Goal: Find specific page/section: Find specific page/section

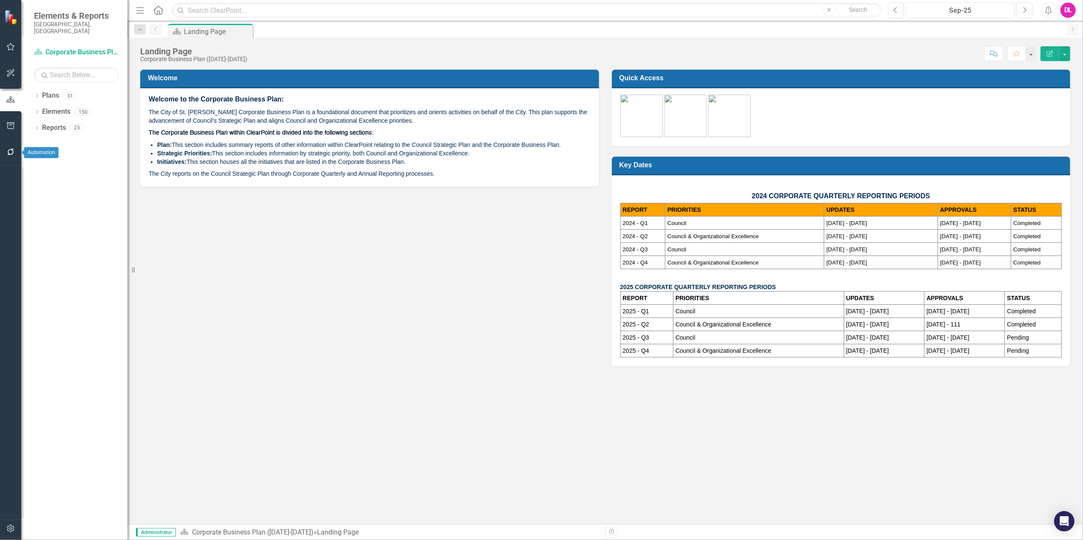
click at [9, 157] on button "button" at bounding box center [10, 153] width 19 height 18
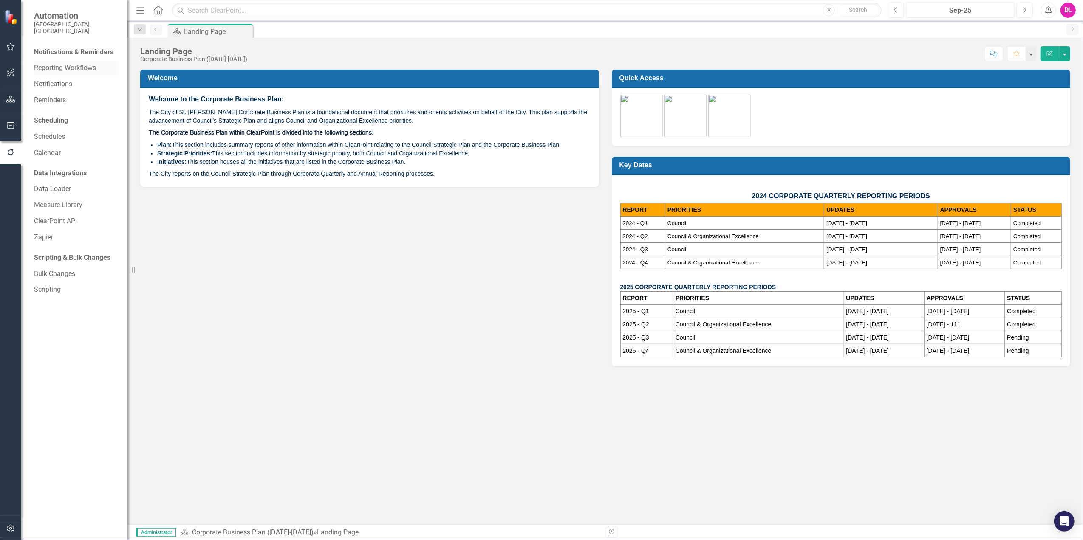
click at [65, 64] on link "Reporting Workflows" at bounding box center [76, 68] width 85 height 10
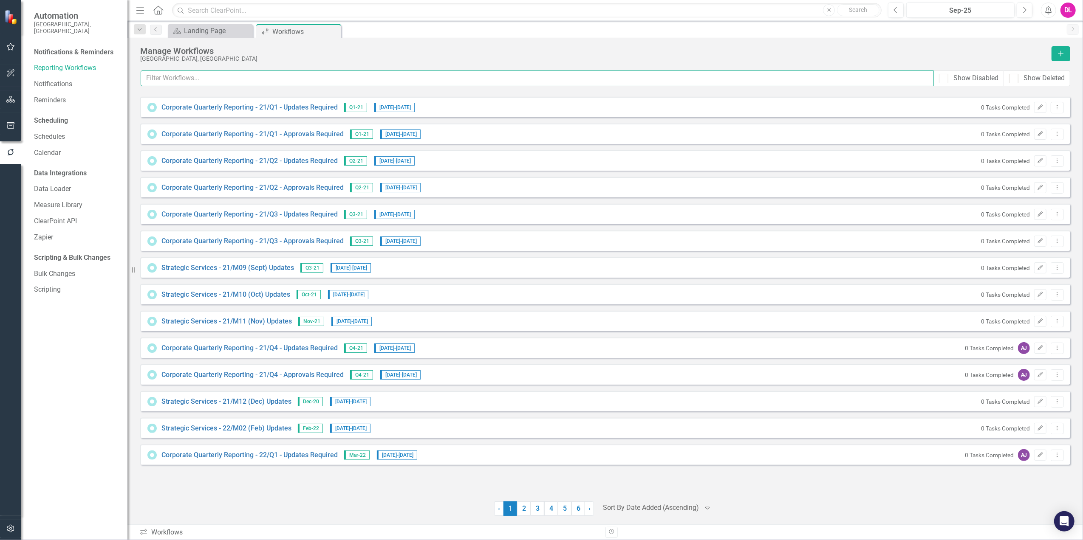
click at [257, 74] on input "text" at bounding box center [537, 79] width 793 height 16
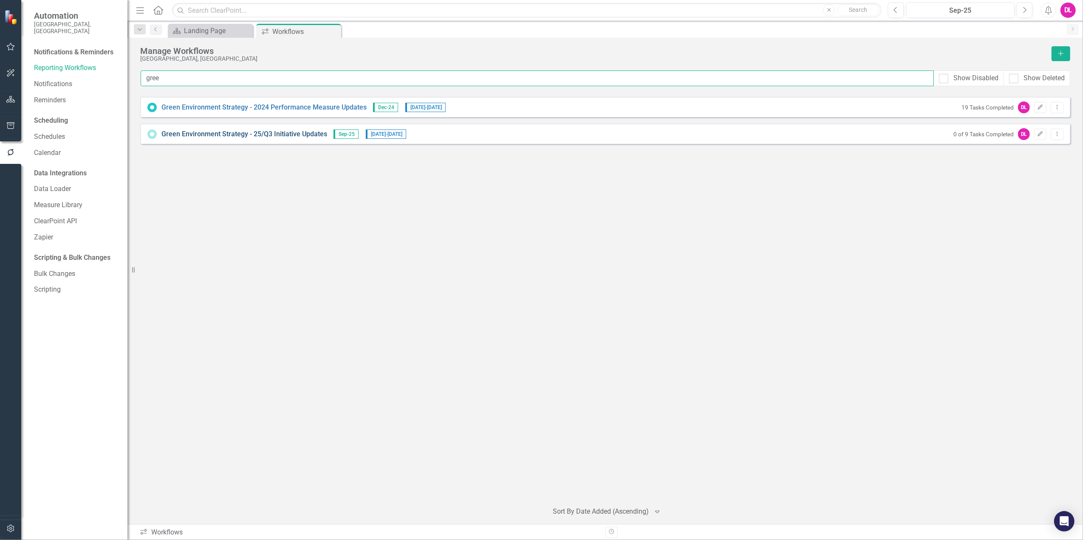
type input "gree"
click at [291, 135] on link "Green Environment Strategy - 25/Q3 Initiative Updates" at bounding box center [244, 135] width 166 height 10
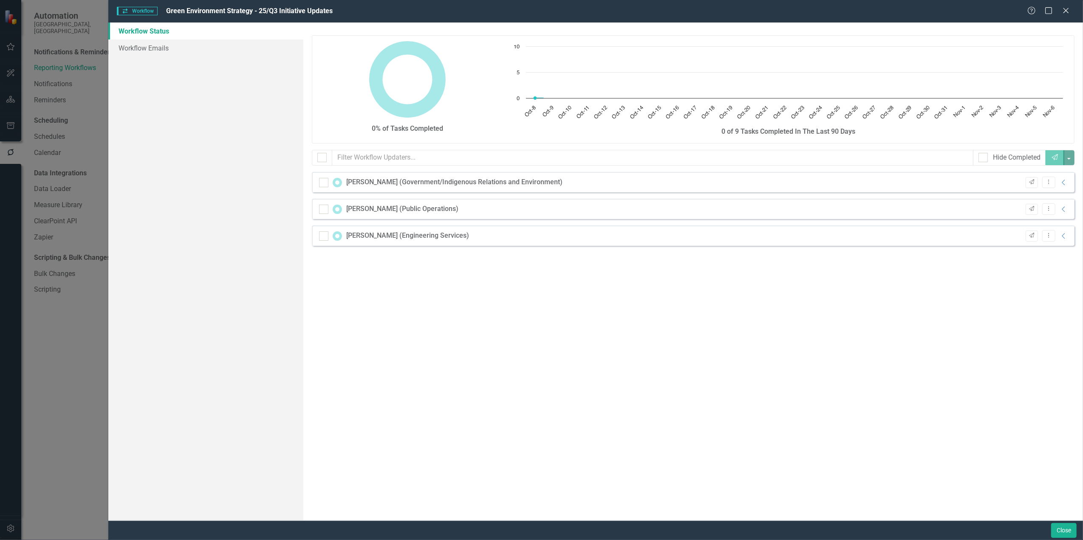
checkbox input "false"
click at [160, 41] on link "Workflow Emails" at bounding box center [205, 48] width 195 height 17
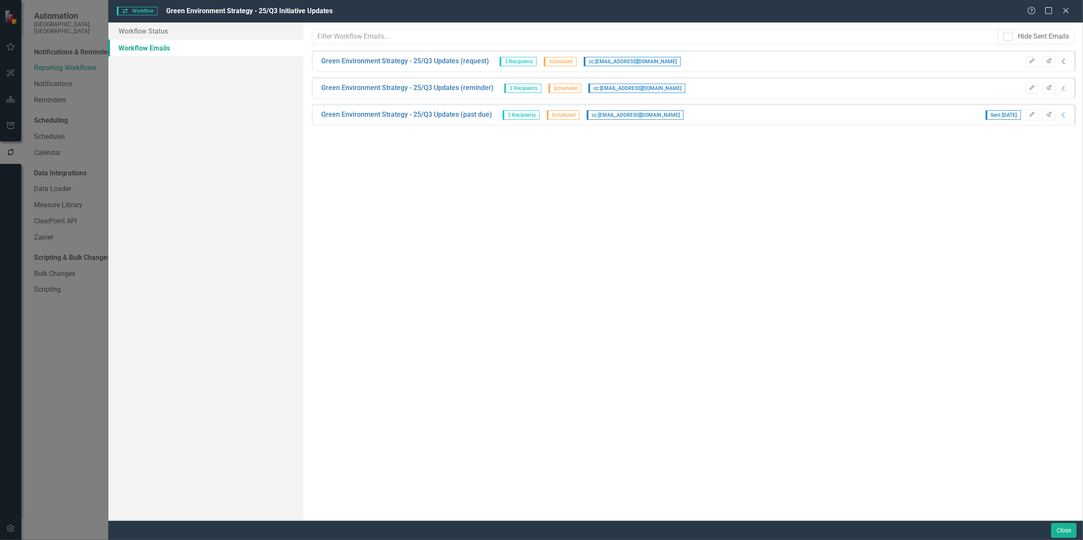
click at [1064, 61] on icon "Collapse" at bounding box center [1064, 61] width 8 height 7
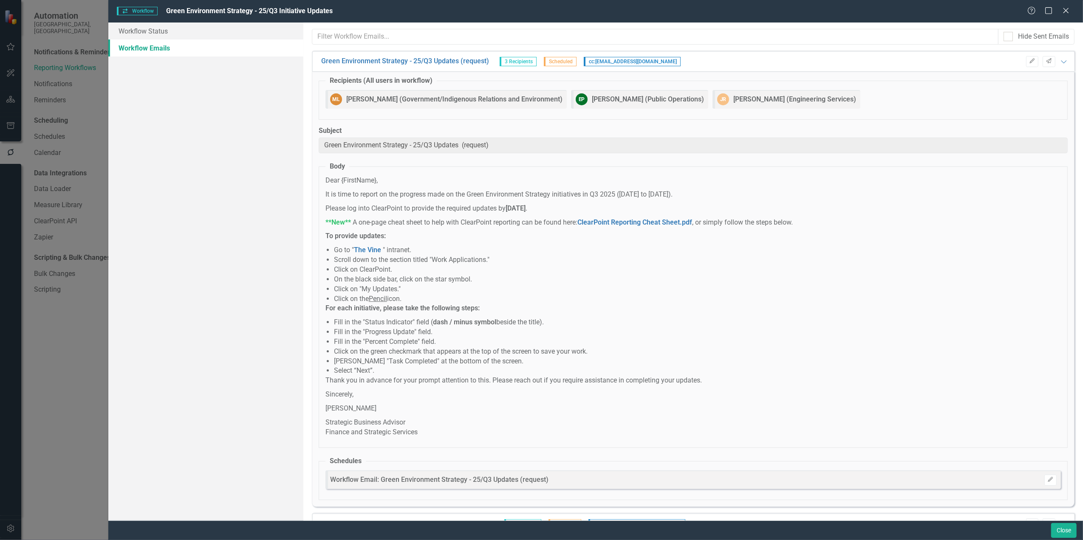
scroll to position [54, 0]
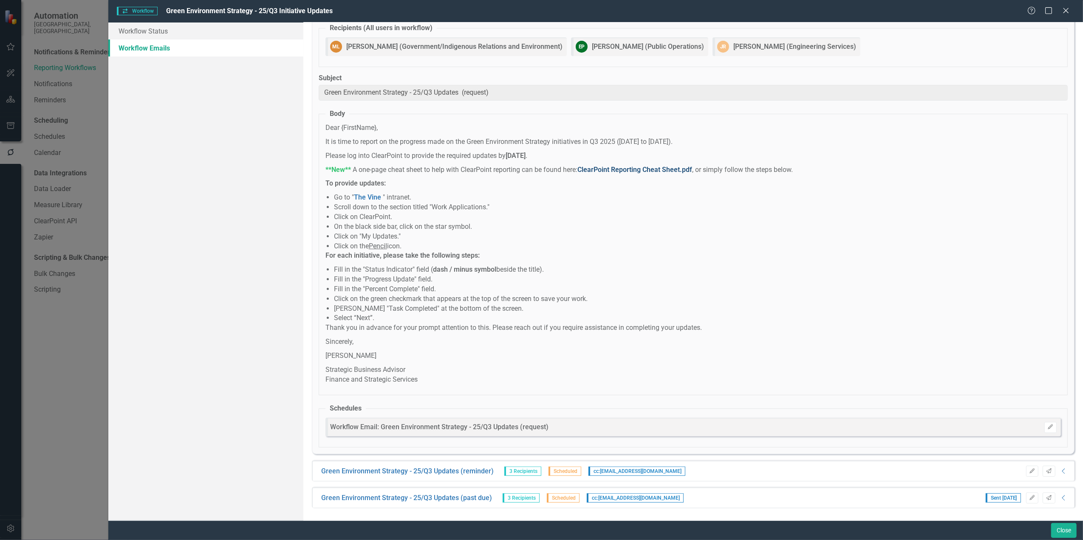
click at [621, 171] on link "ClearPoint Reporting Cheat Sheet.pdf" at bounding box center [634, 170] width 115 height 8
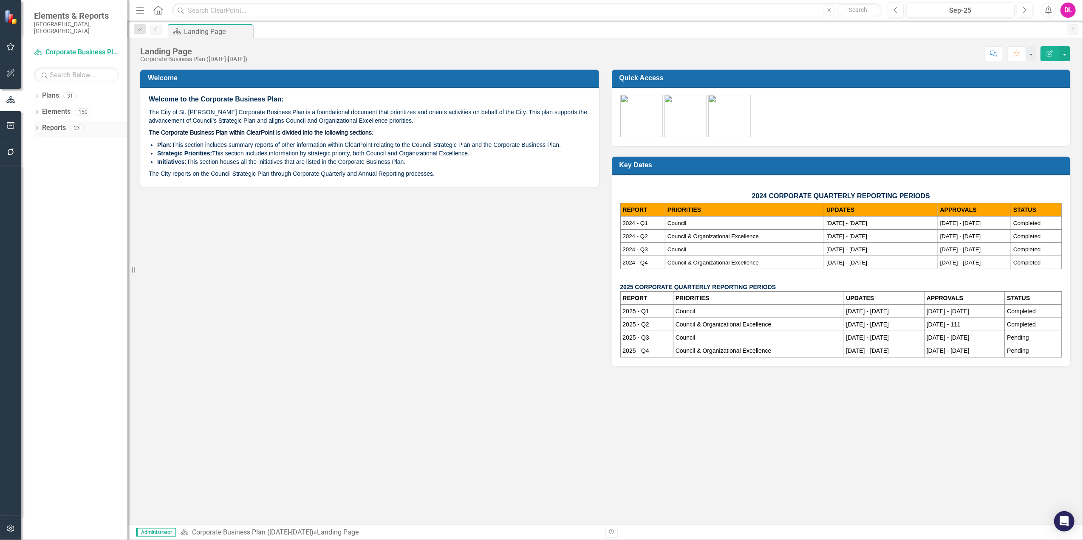
click at [38, 127] on icon "Dropdown" at bounding box center [37, 129] width 6 height 5
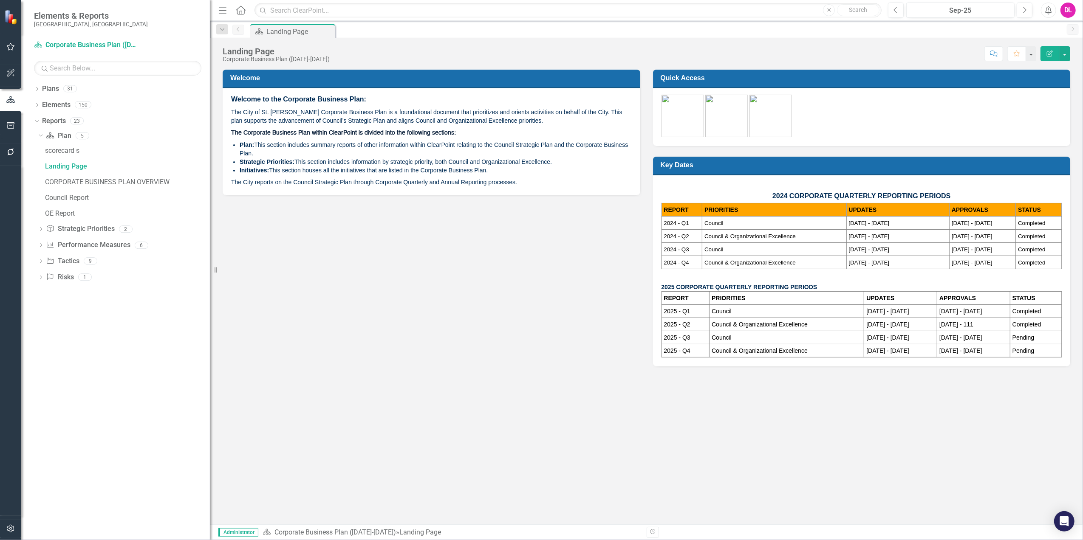
drag, startPoint x: 133, startPoint y: 226, endPoint x: 212, endPoint y: 229, distance: 79.1
click at [212, 229] on div "Resize" at bounding box center [213, 270] width 7 height 540
click at [35, 91] on icon "Dropdown" at bounding box center [37, 90] width 6 height 5
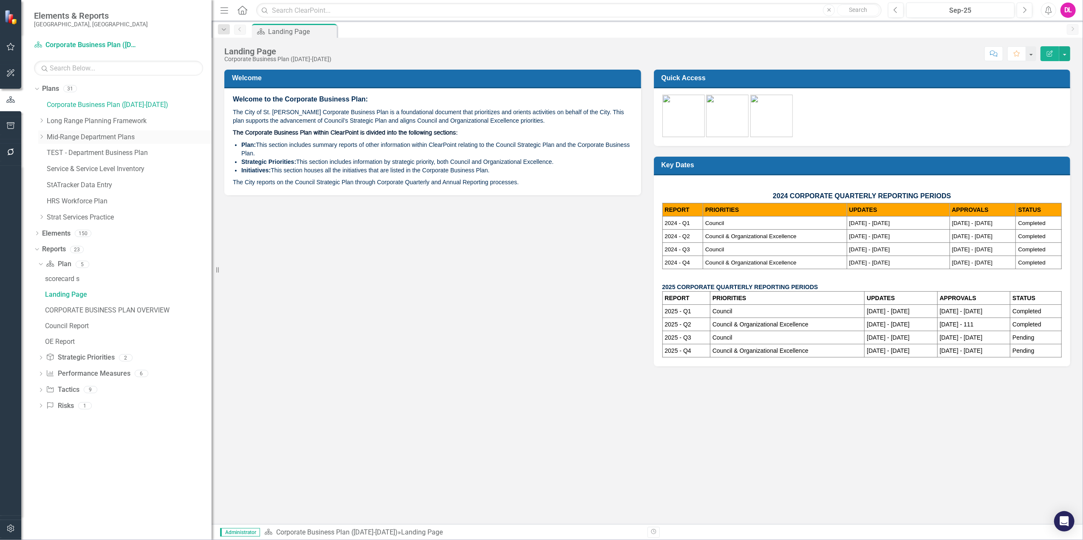
click at [42, 136] on icon "Dropdown" at bounding box center [41, 136] width 6 height 5
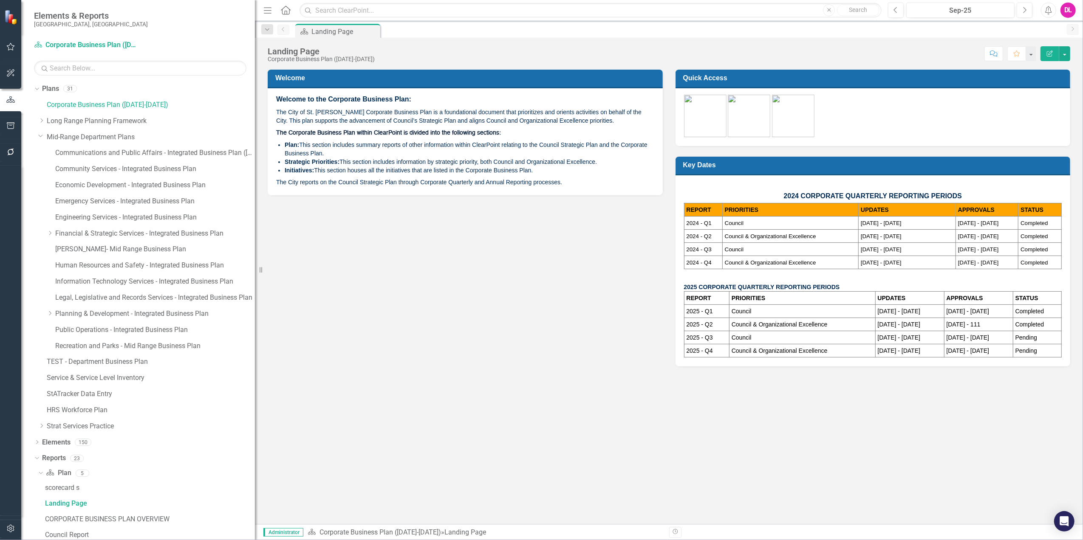
drag, startPoint x: 218, startPoint y: 236, endPoint x: 261, endPoint y: 240, distance: 43.0
click at [261, 240] on div "Resize" at bounding box center [258, 270] width 7 height 540
click at [105, 281] on link "Information Technology Services - Integrated Business Plan" at bounding box center [155, 282] width 200 height 10
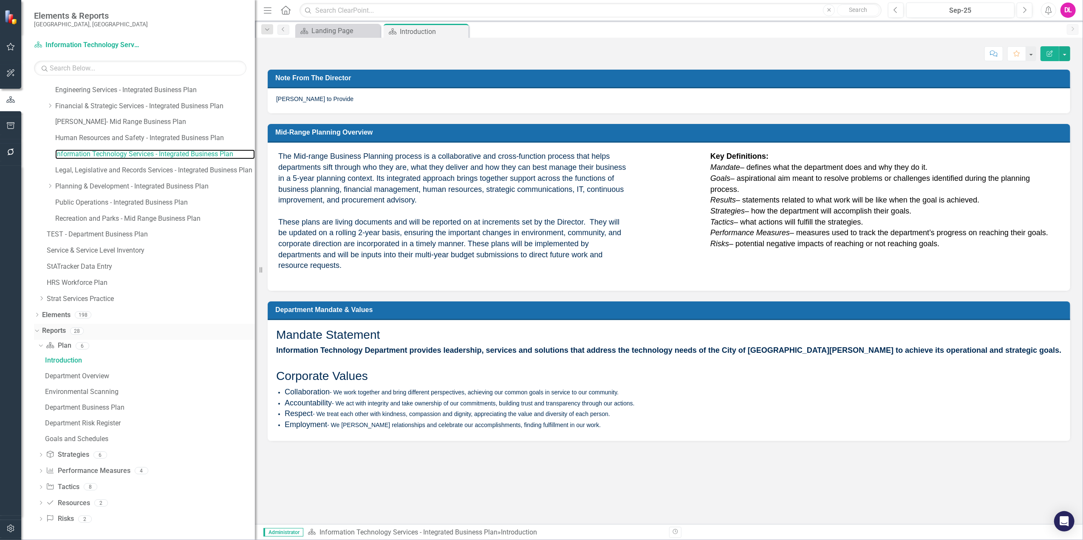
scroll to position [128, 0]
click at [42, 485] on icon "Dropdown" at bounding box center [41, 487] width 6 height 5
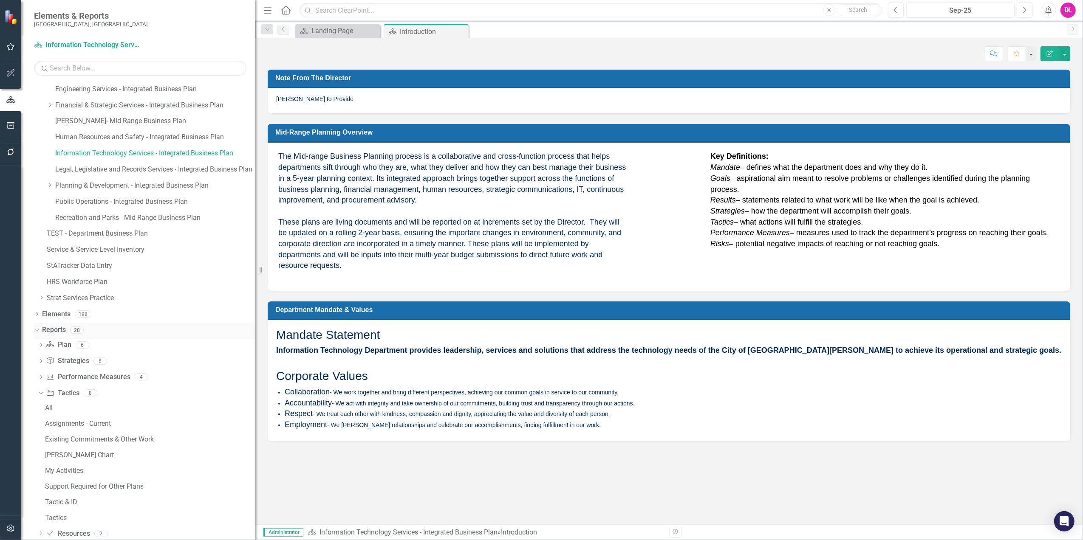
click at [36, 328] on icon "Dropdown" at bounding box center [36, 330] width 5 height 6
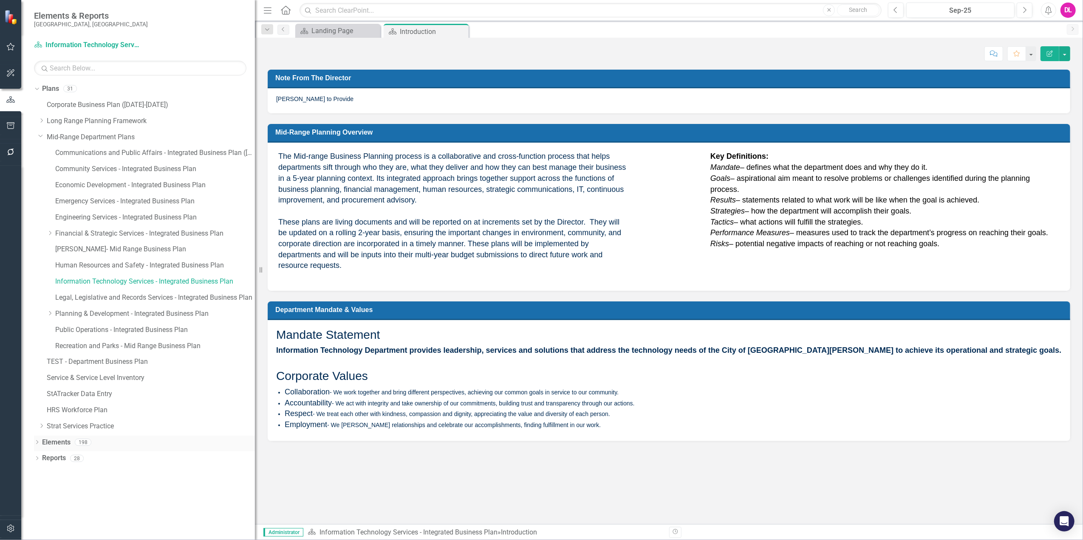
click at [38, 442] on icon "Dropdown" at bounding box center [37, 443] width 6 height 5
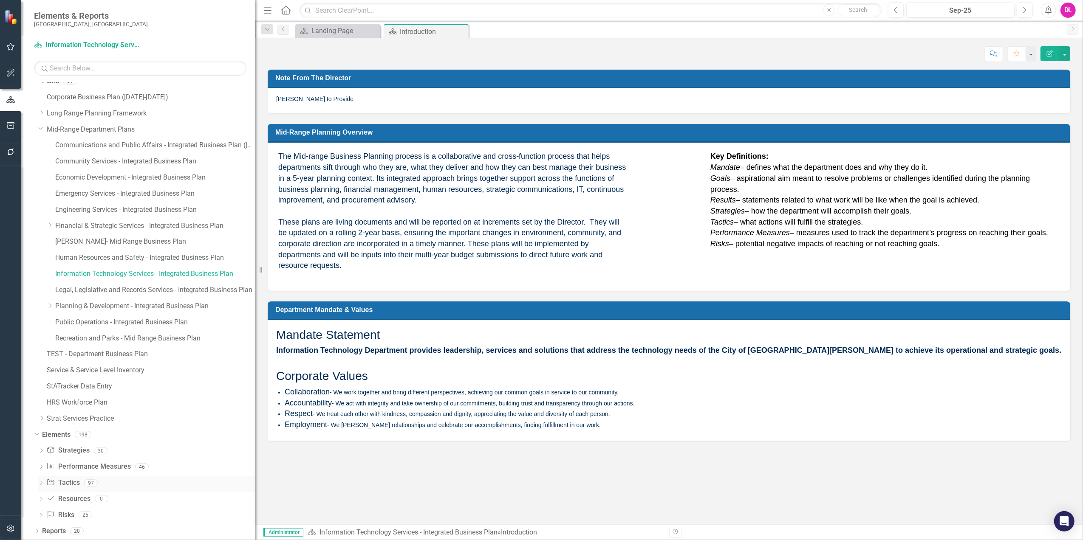
click at [69, 482] on link "Tactic Tactics" at bounding box center [62, 483] width 33 height 10
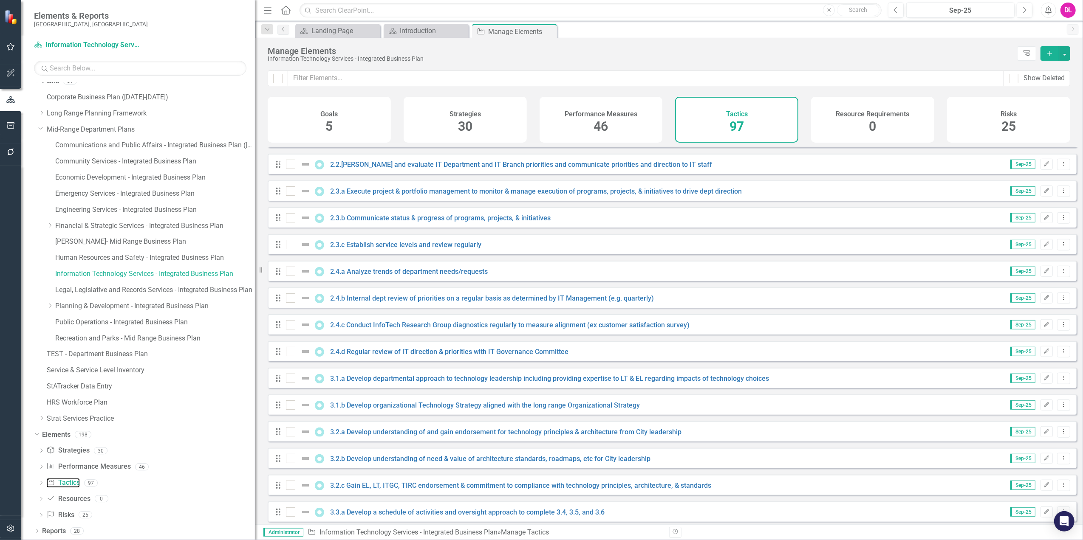
scroll to position [850, 0]
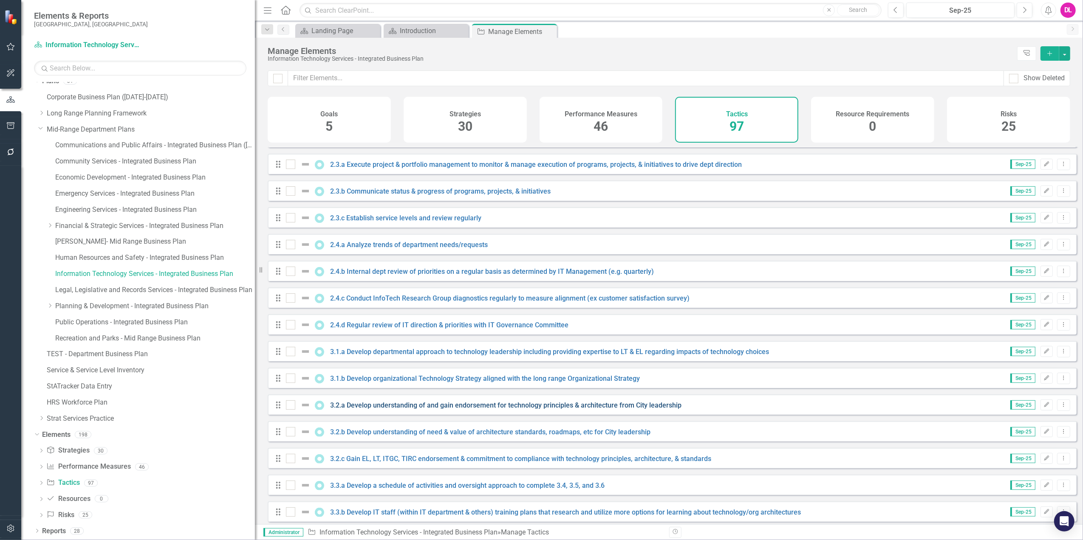
click at [464, 410] on link "3.2.a Develop understanding of and gain endorsement for technology principles &…" at bounding box center [506, 406] width 351 height 8
